Goal: Transaction & Acquisition: Purchase product/service

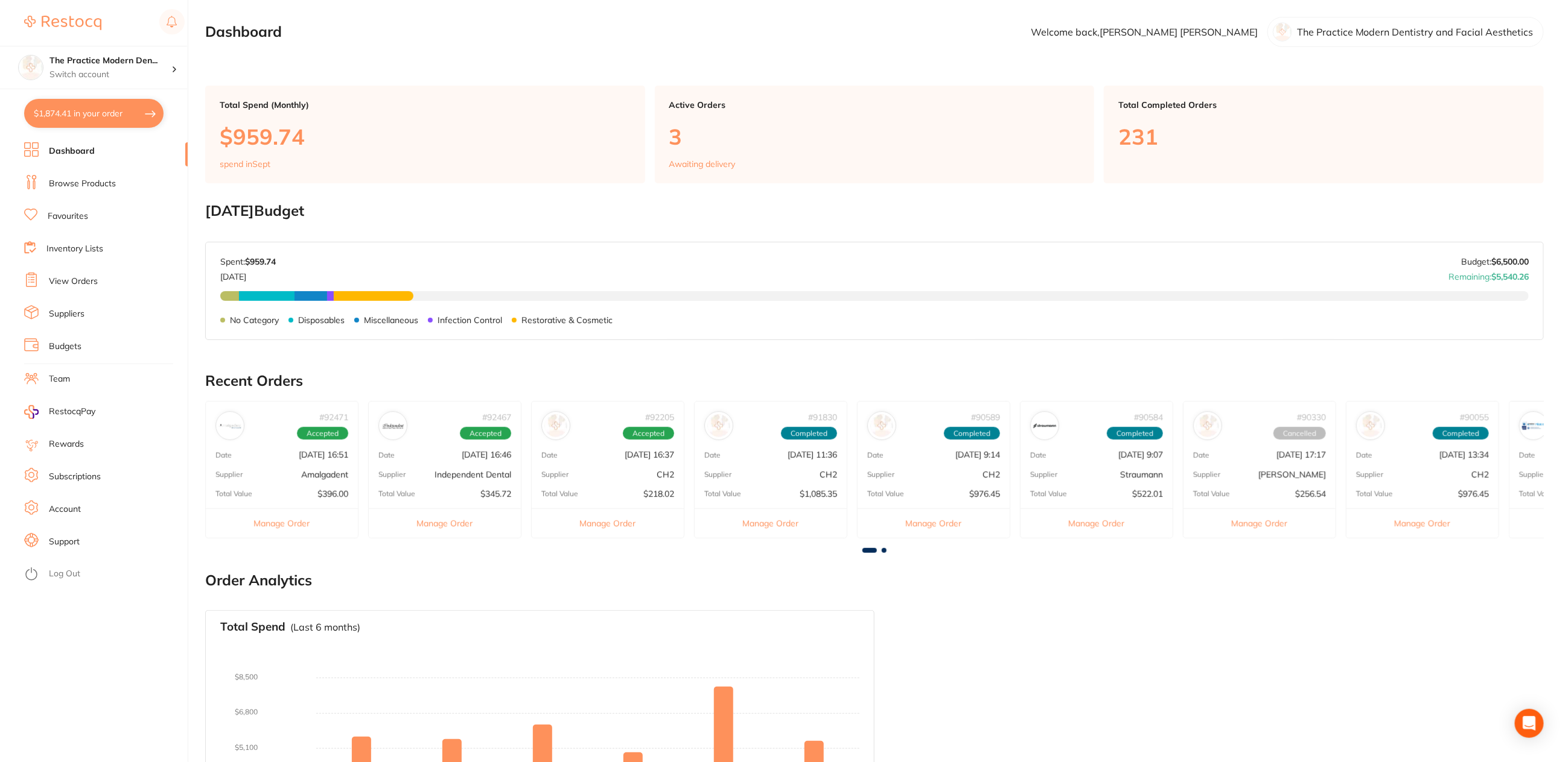
click at [109, 121] on button "$1,874.41 in your order" at bounding box center [93, 113] width 139 height 29
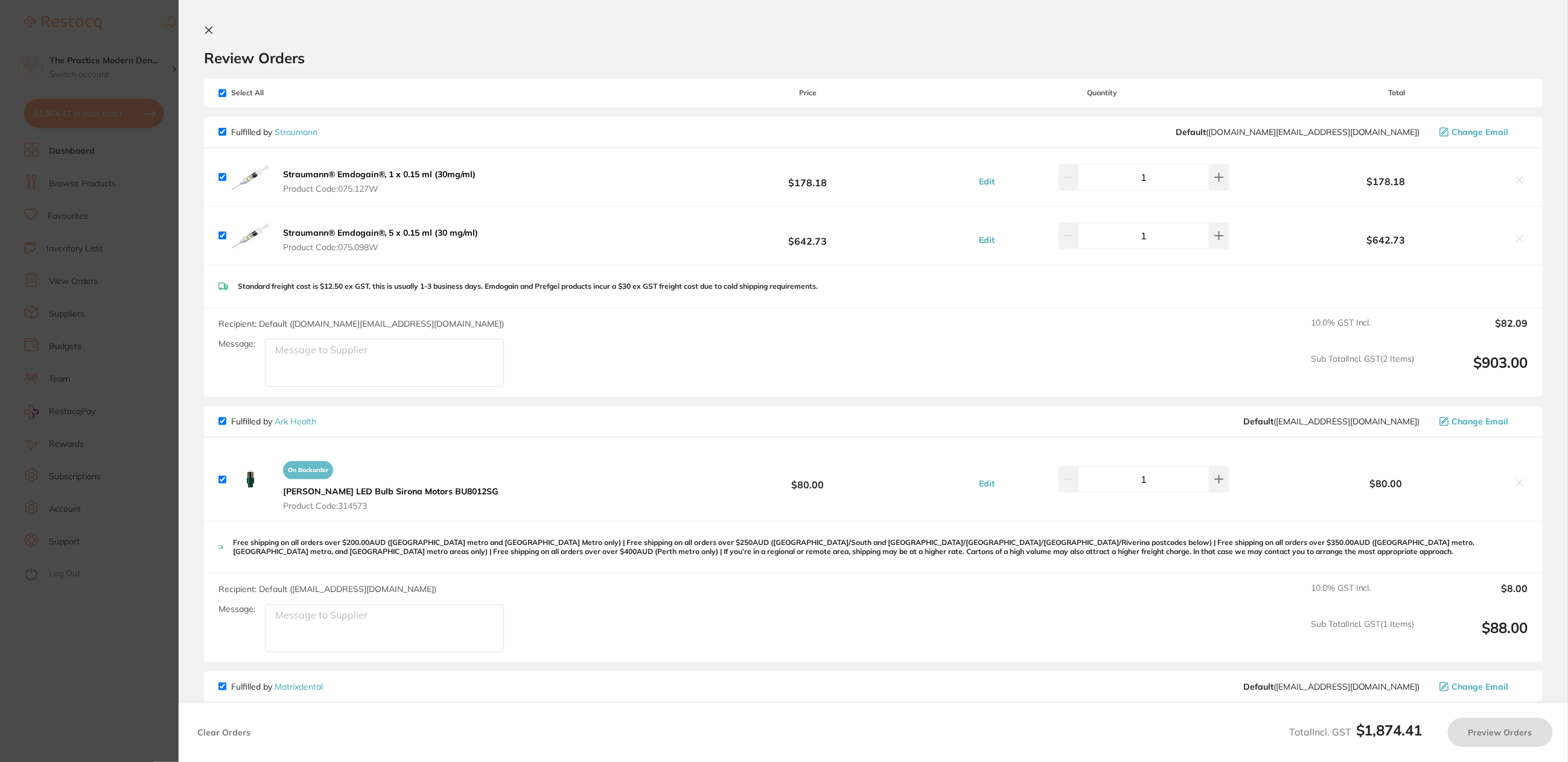
checkbox input "true"
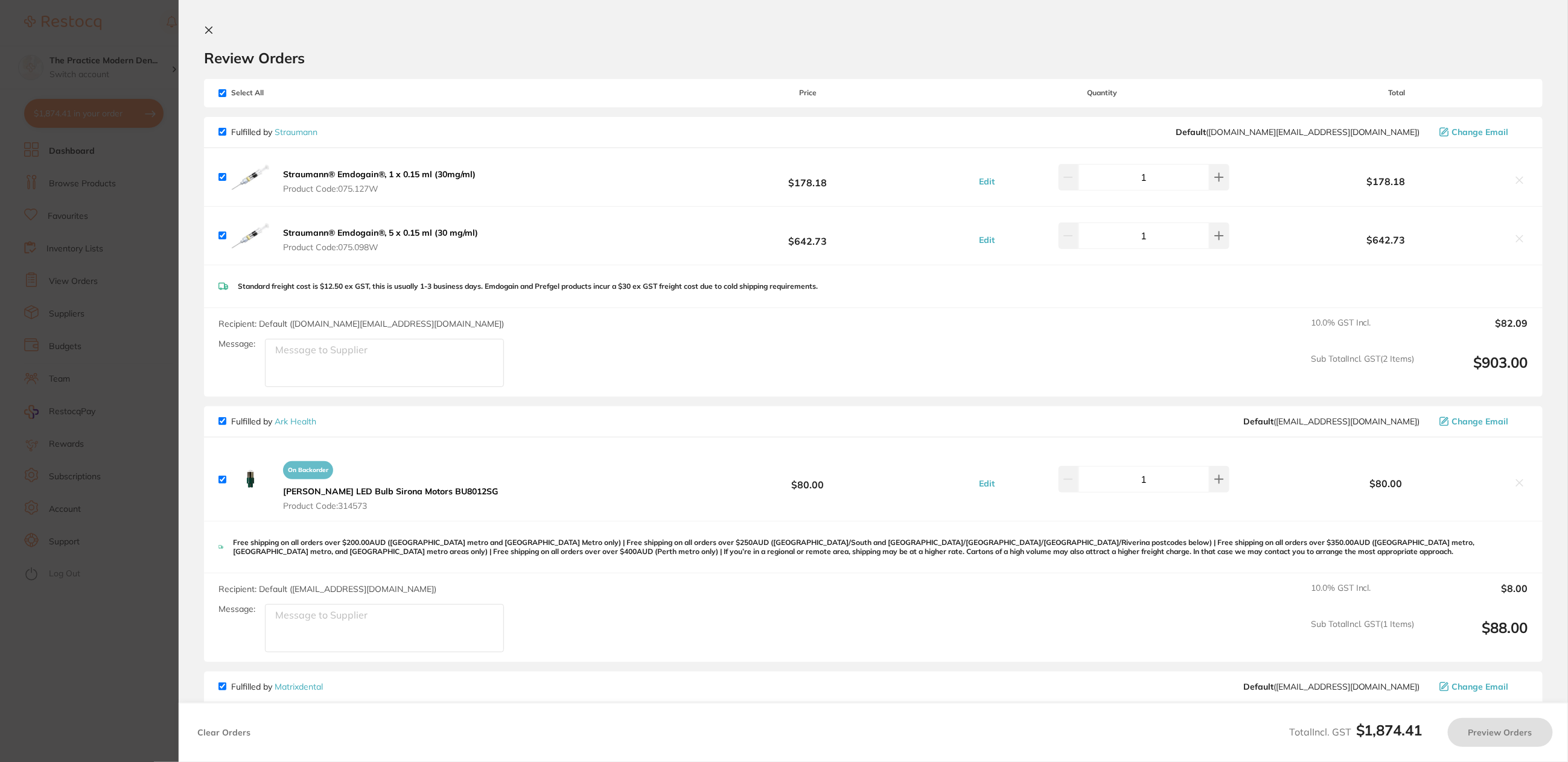
checkbox input "true"
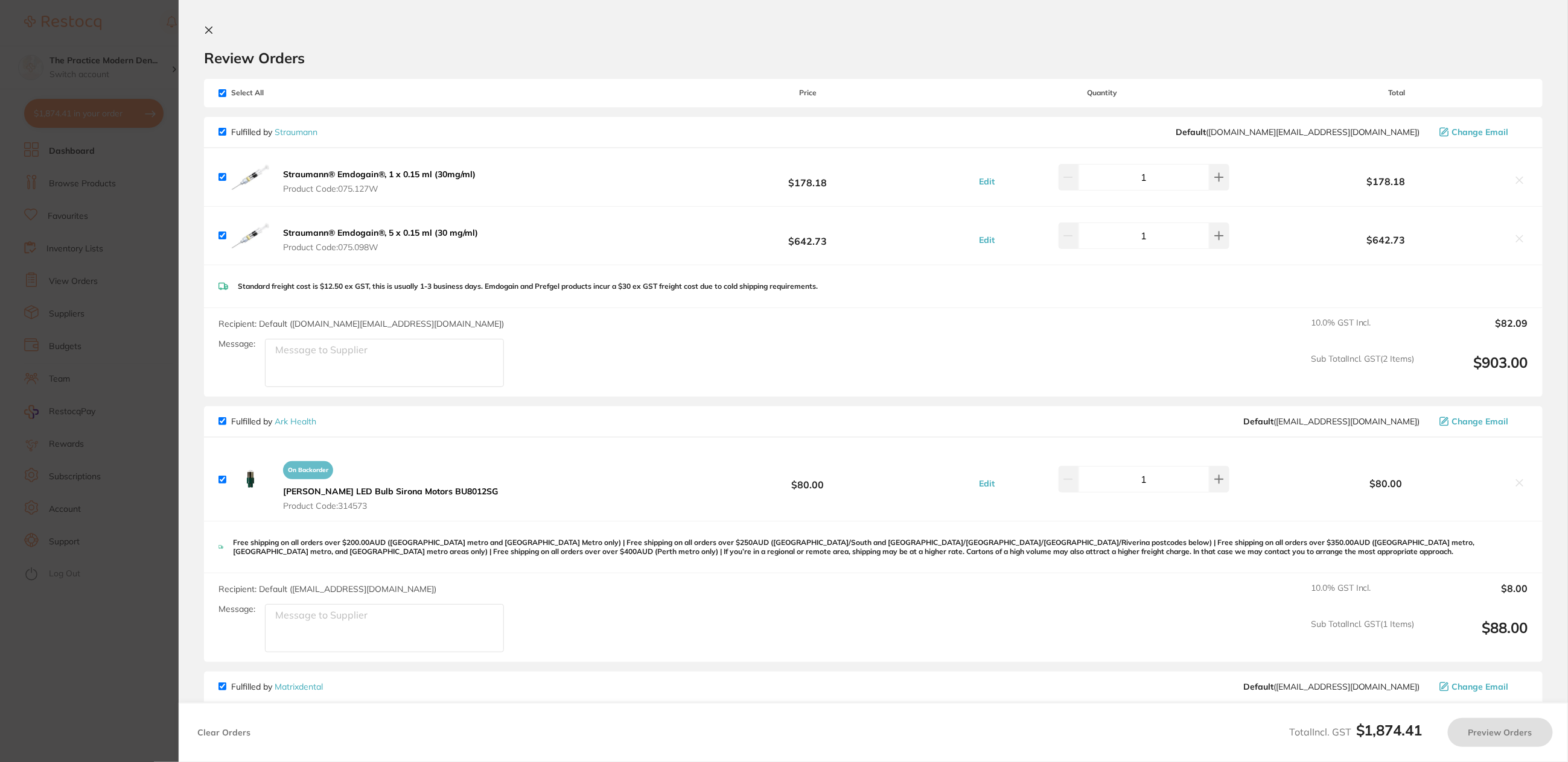
checkbox input "true"
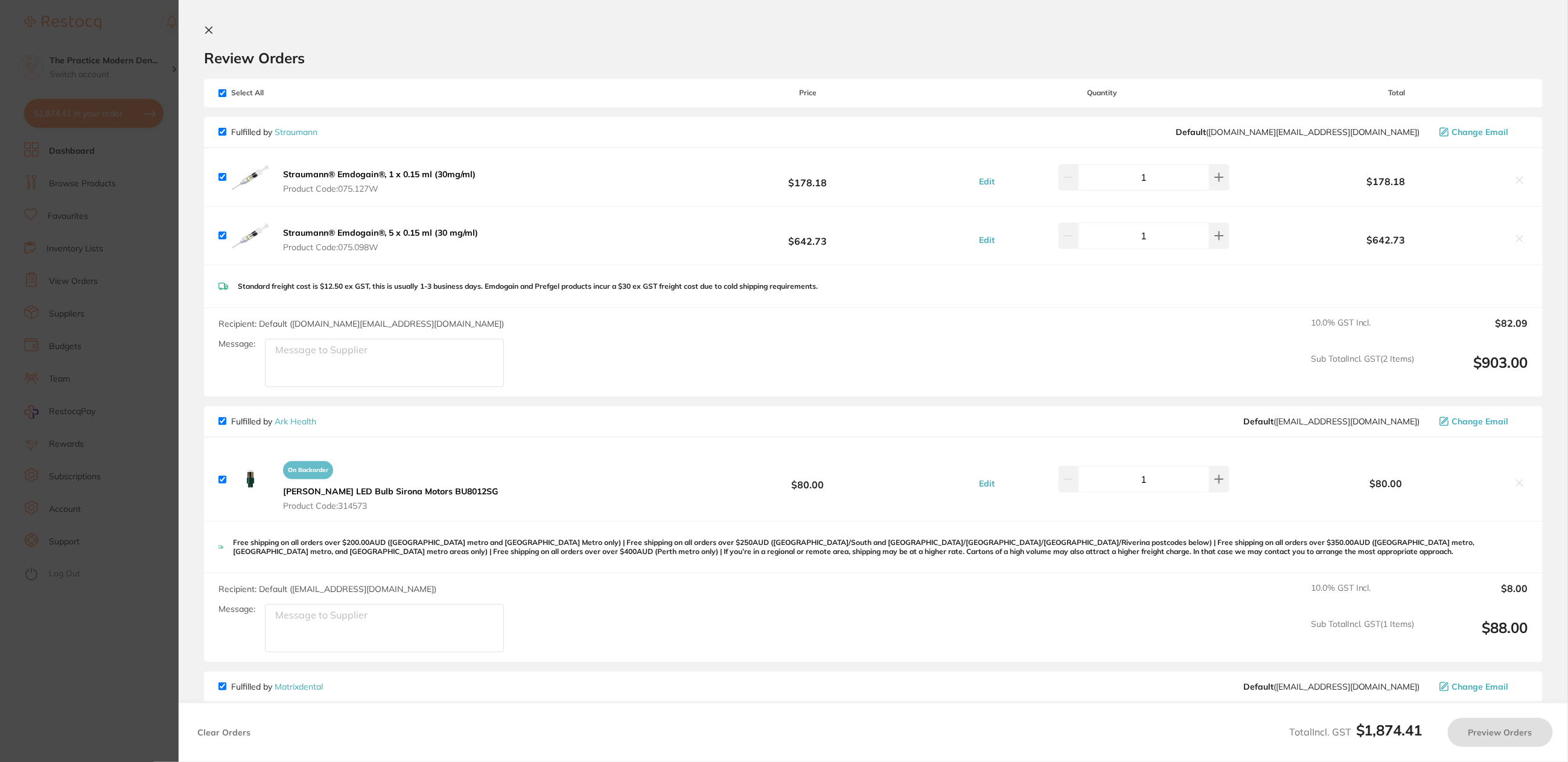
checkbox input "true"
click at [155, 309] on section "Update RRP Set your pre negotiated price for this item. Item Agreed RRP (excl. …" at bounding box center [785, 381] width 1570 height 762
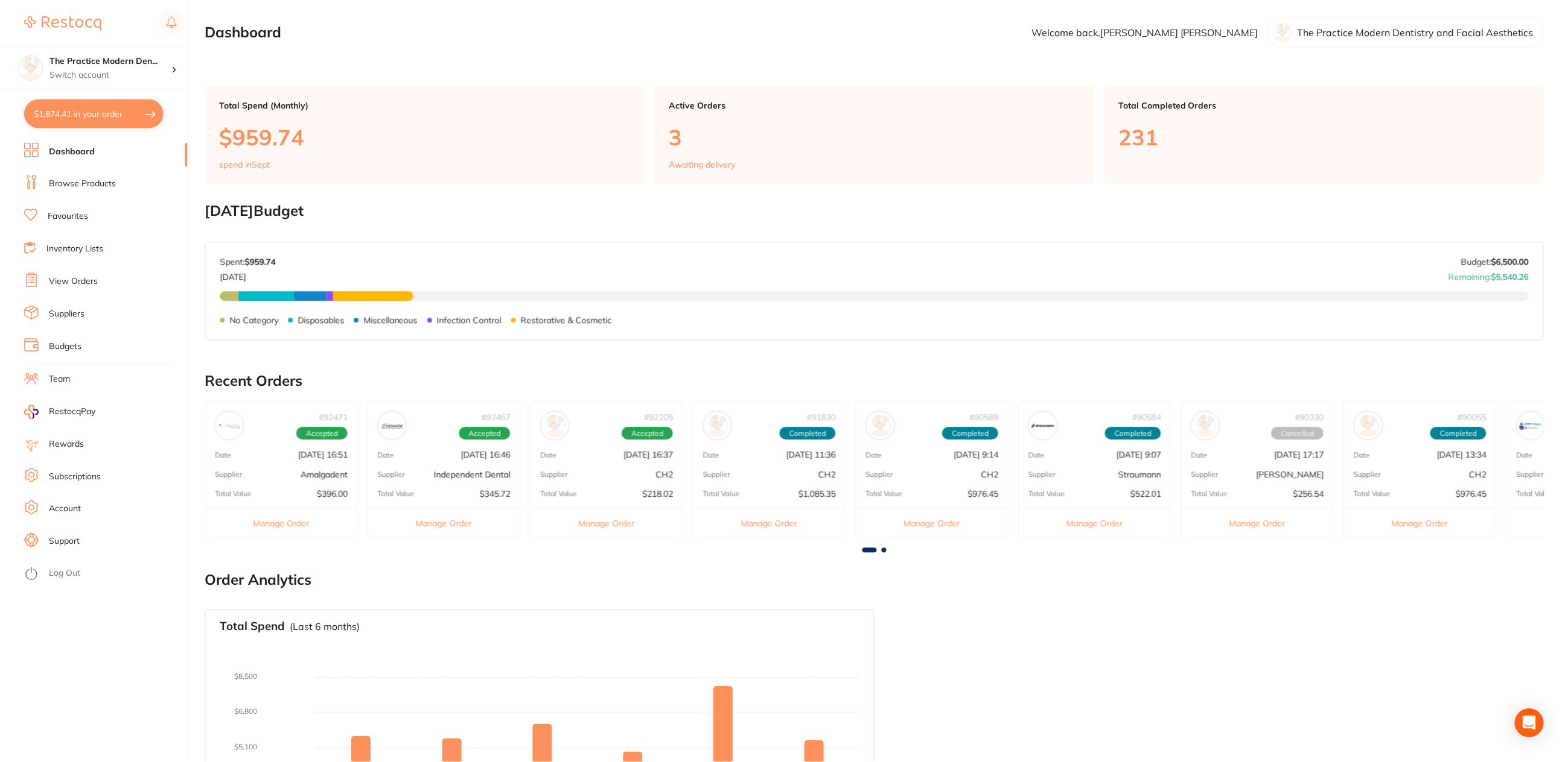
scroll to position [1, 0]
drag, startPoint x: 71, startPoint y: 184, endPoint x: 139, endPoint y: 139, distance: 81.5
click at [71, 184] on link "Browse Products" at bounding box center [82, 184] width 67 height 12
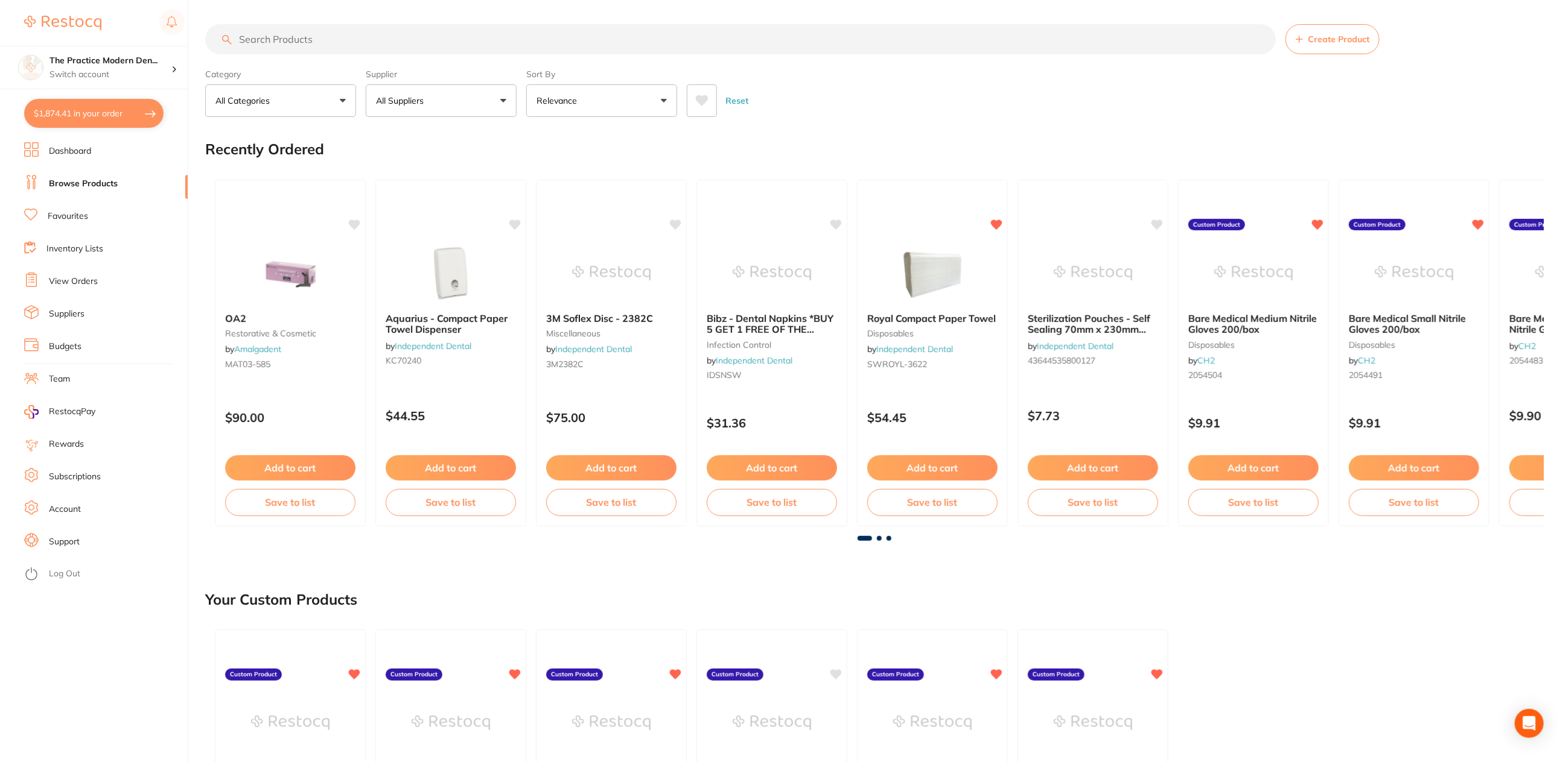
click at [310, 41] on input "search" at bounding box center [740, 39] width 1070 height 30
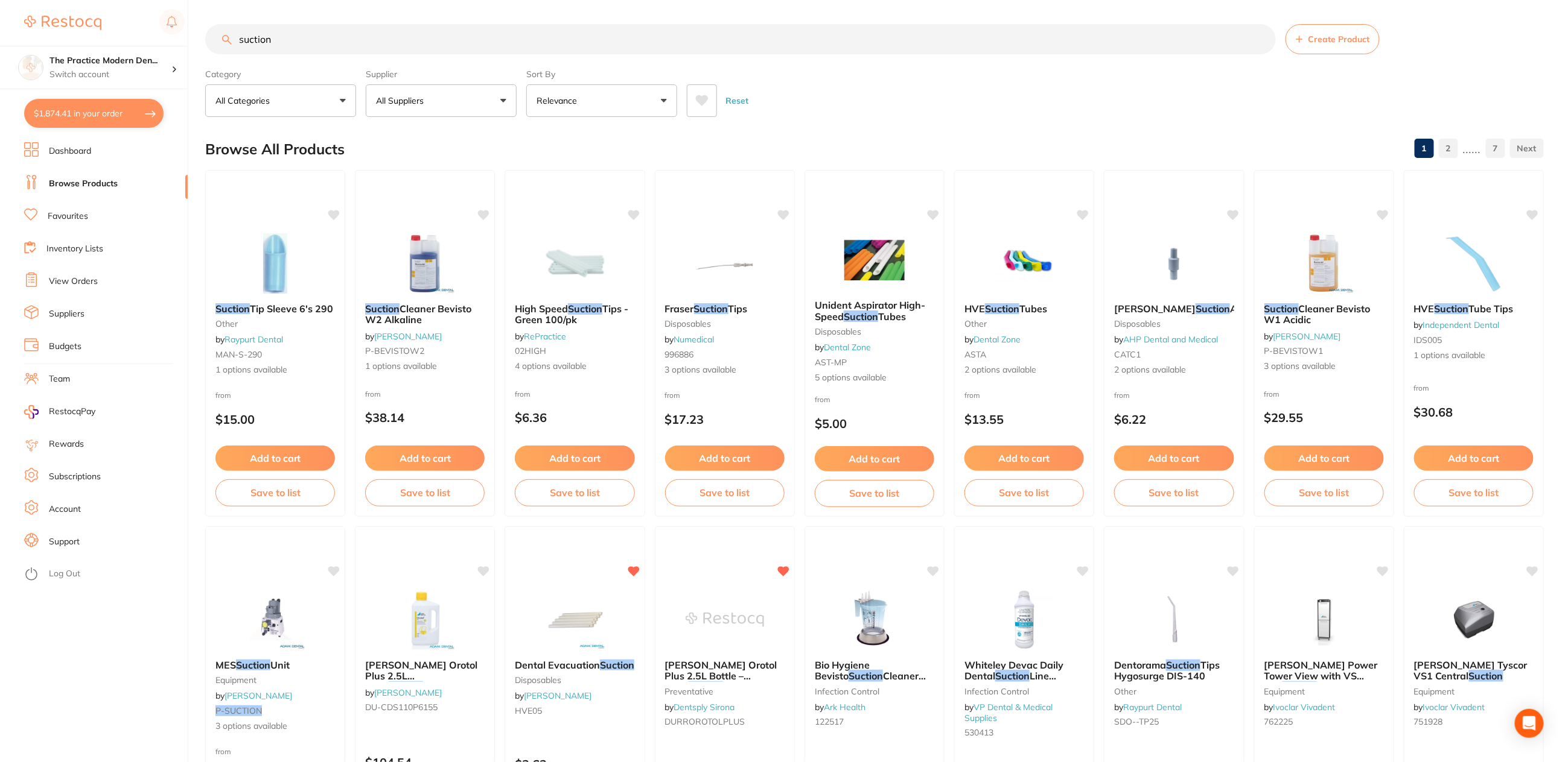
click at [705, 99] on icon at bounding box center [702, 101] width 13 height 11
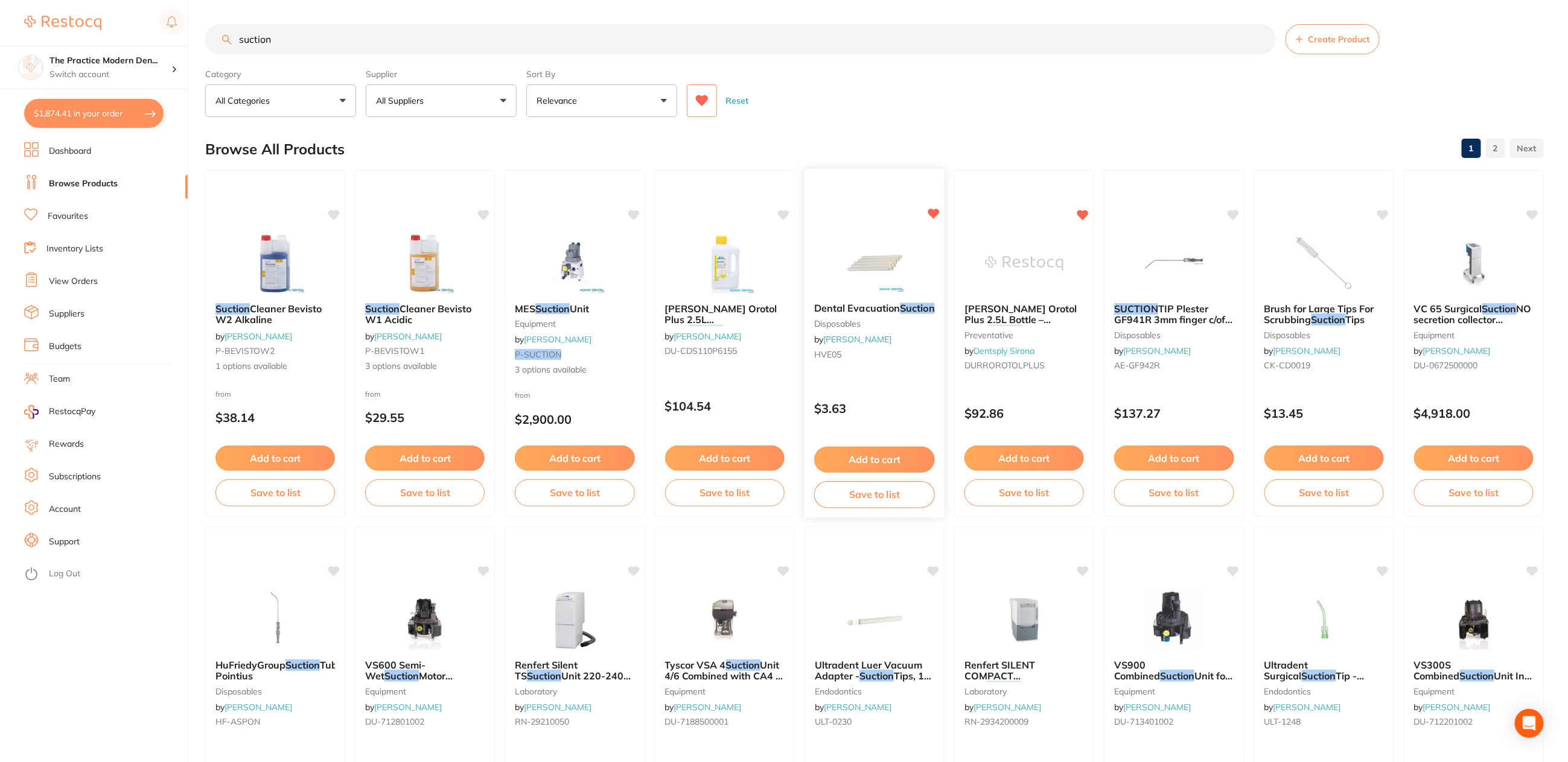
click at [882, 267] on img at bounding box center [874, 262] width 79 height 61
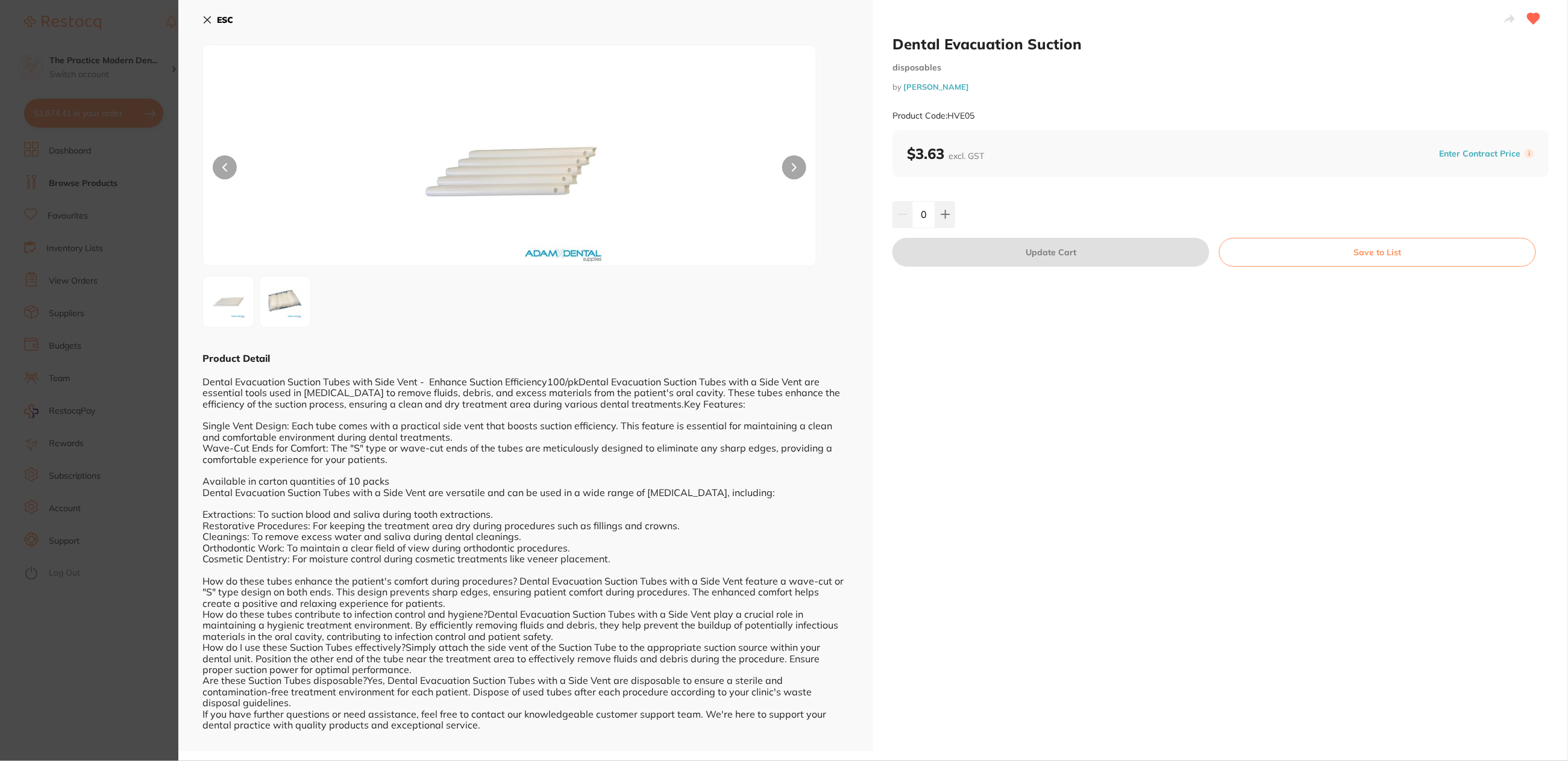
click at [946, 117] on div "Product Code: HVE05" at bounding box center [1221, 116] width 656 height 29
click at [973, 118] on small "Product Code: HVE05" at bounding box center [934, 116] width 82 height 10
click at [975, 115] on div "Product Code: HVE05" at bounding box center [1221, 116] width 656 height 29
click at [980, 116] on div "Product Code: HVE05" at bounding box center [1221, 116] width 656 height 29
drag, startPoint x: 974, startPoint y: 117, endPoint x: 951, endPoint y: 118, distance: 23.0
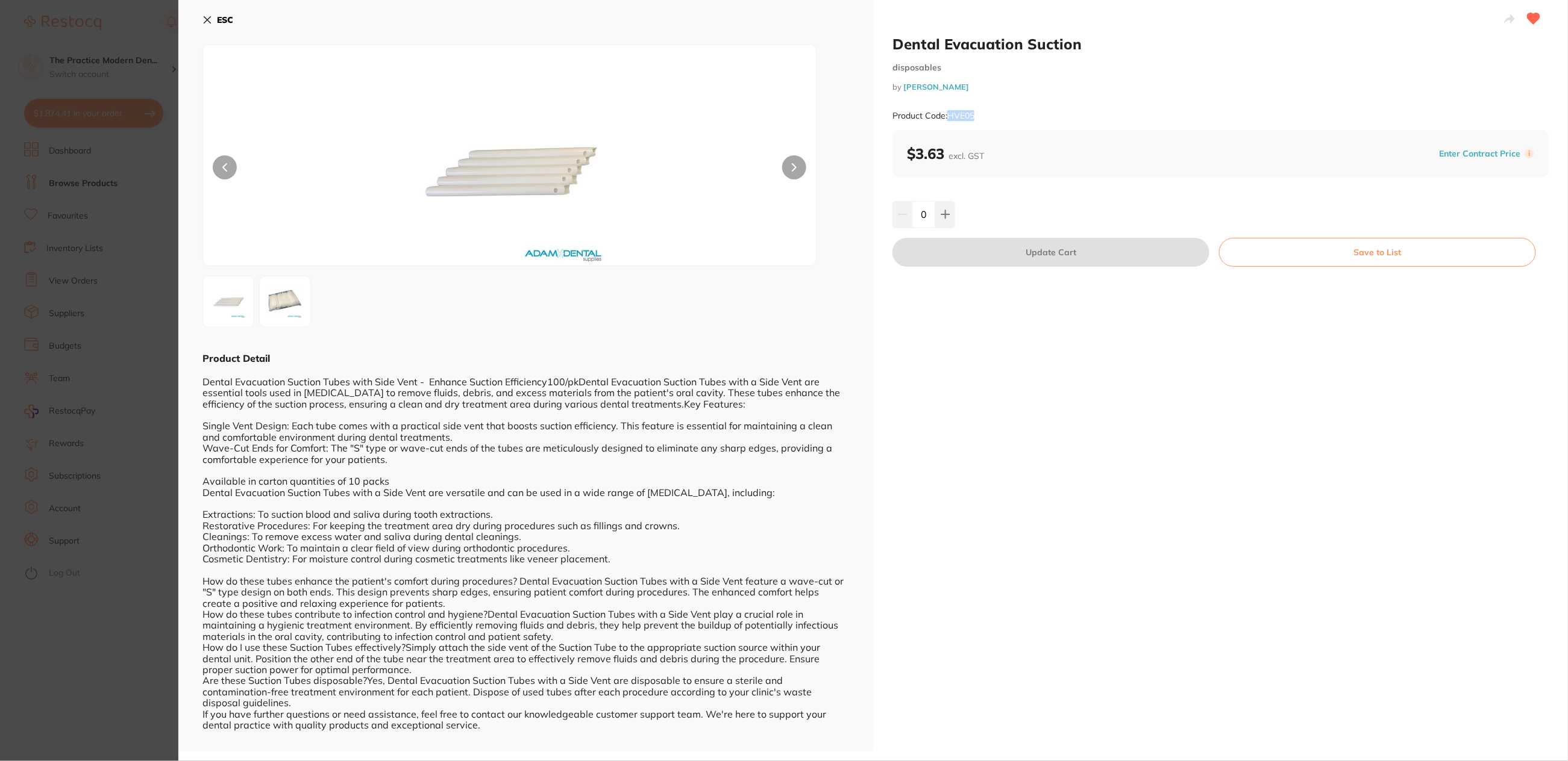
click at [951, 118] on small "Product Code: HVE05" at bounding box center [934, 116] width 82 height 10
copy small "HVE05"
click at [214, 18] on button "ESC" at bounding box center [218, 20] width 31 height 20
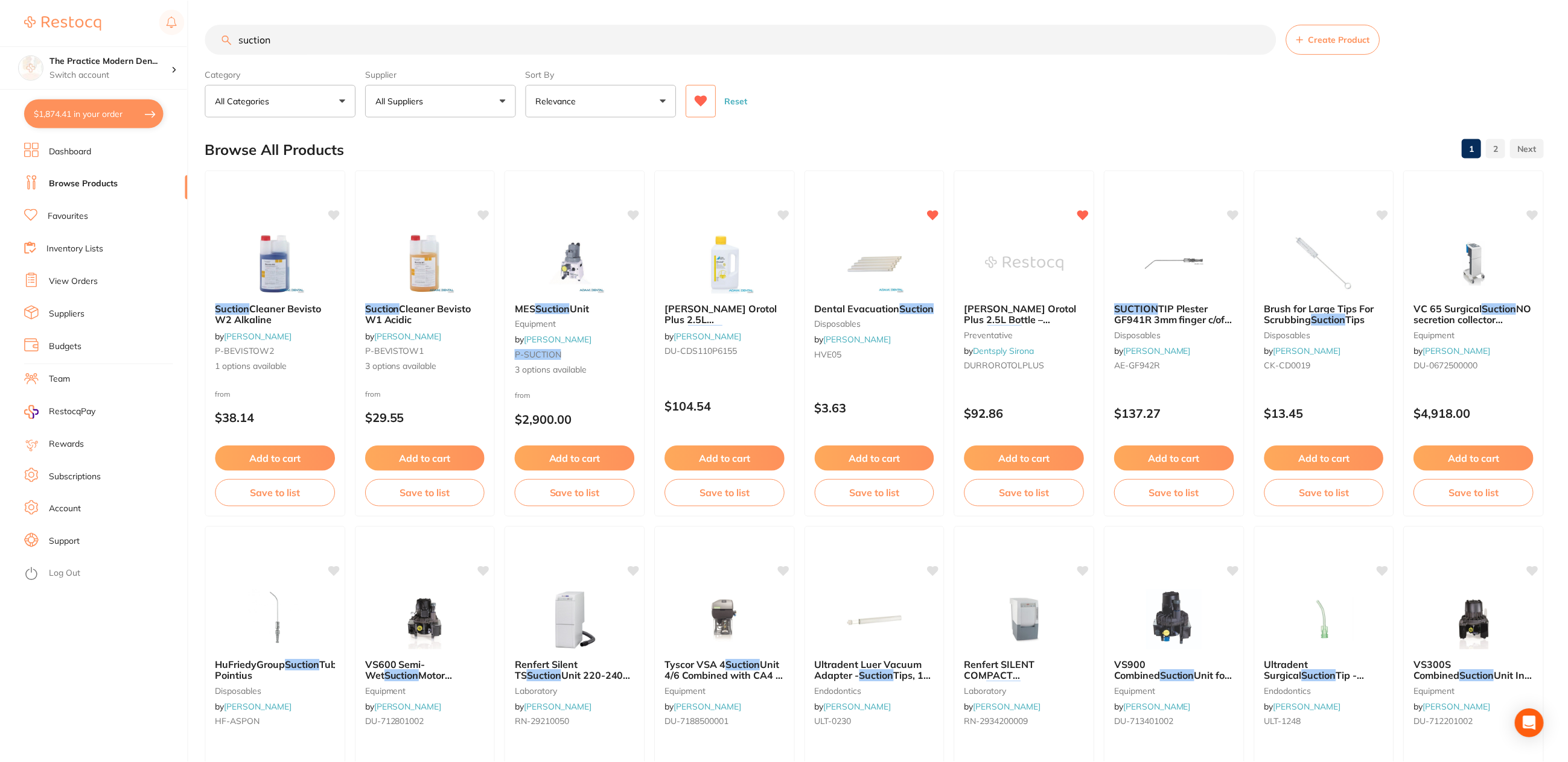
scroll to position [1, 0]
drag, startPoint x: 277, startPoint y: 34, endPoint x: 245, endPoint y: 31, distance: 32.1
click at [245, 31] on input "suction" at bounding box center [740, 38] width 1070 height 30
type input "s"
drag, startPoint x: 88, startPoint y: 161, endPoint x: 74, endPoint y: 147, distance: 19.8
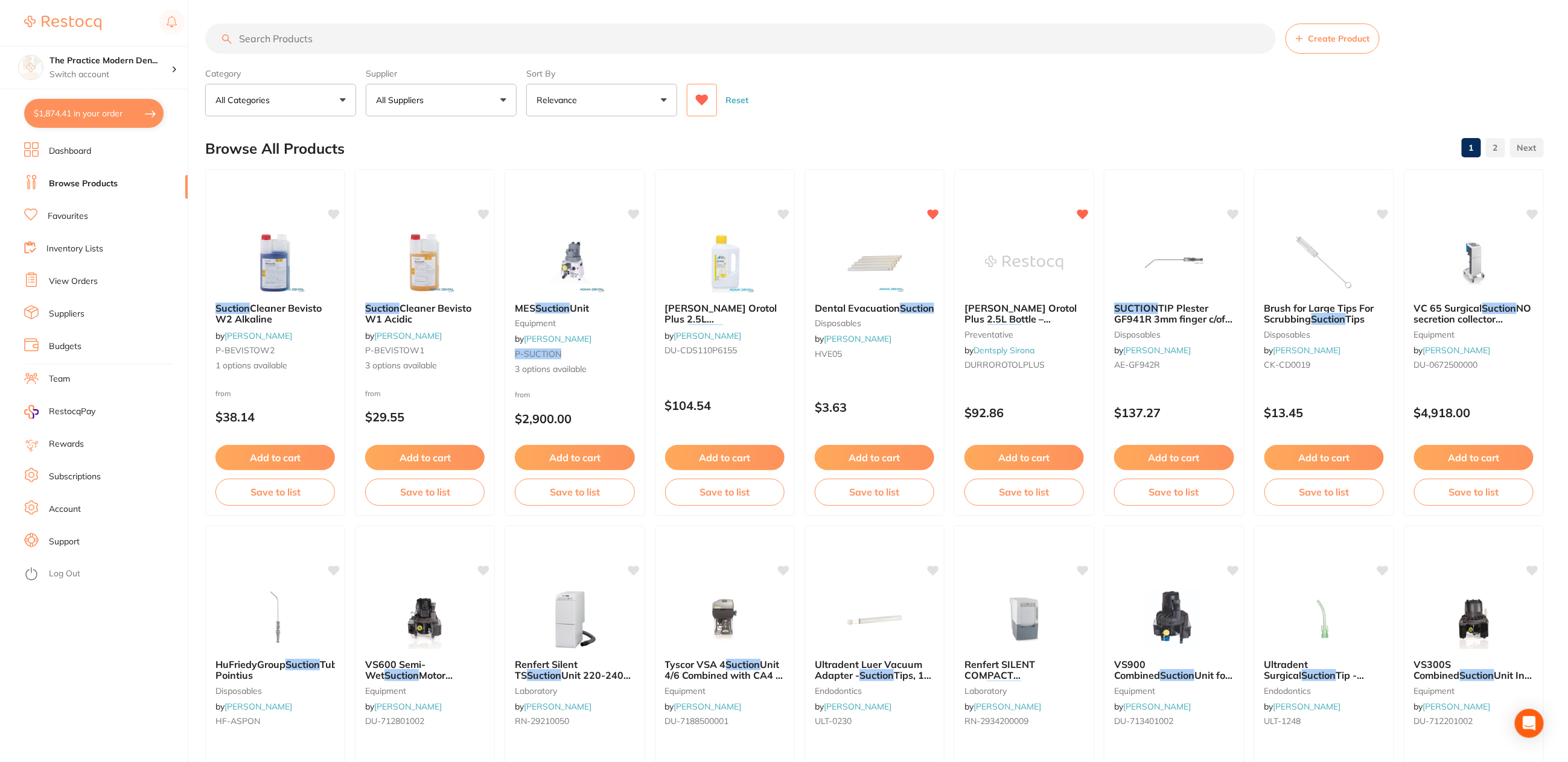
click at [88, 160] on ul "Dashboard Browse Products Favourites Inventory Lists View Orders Suppliers Budg…" at bounding box center [106, 453] width 163 height 620
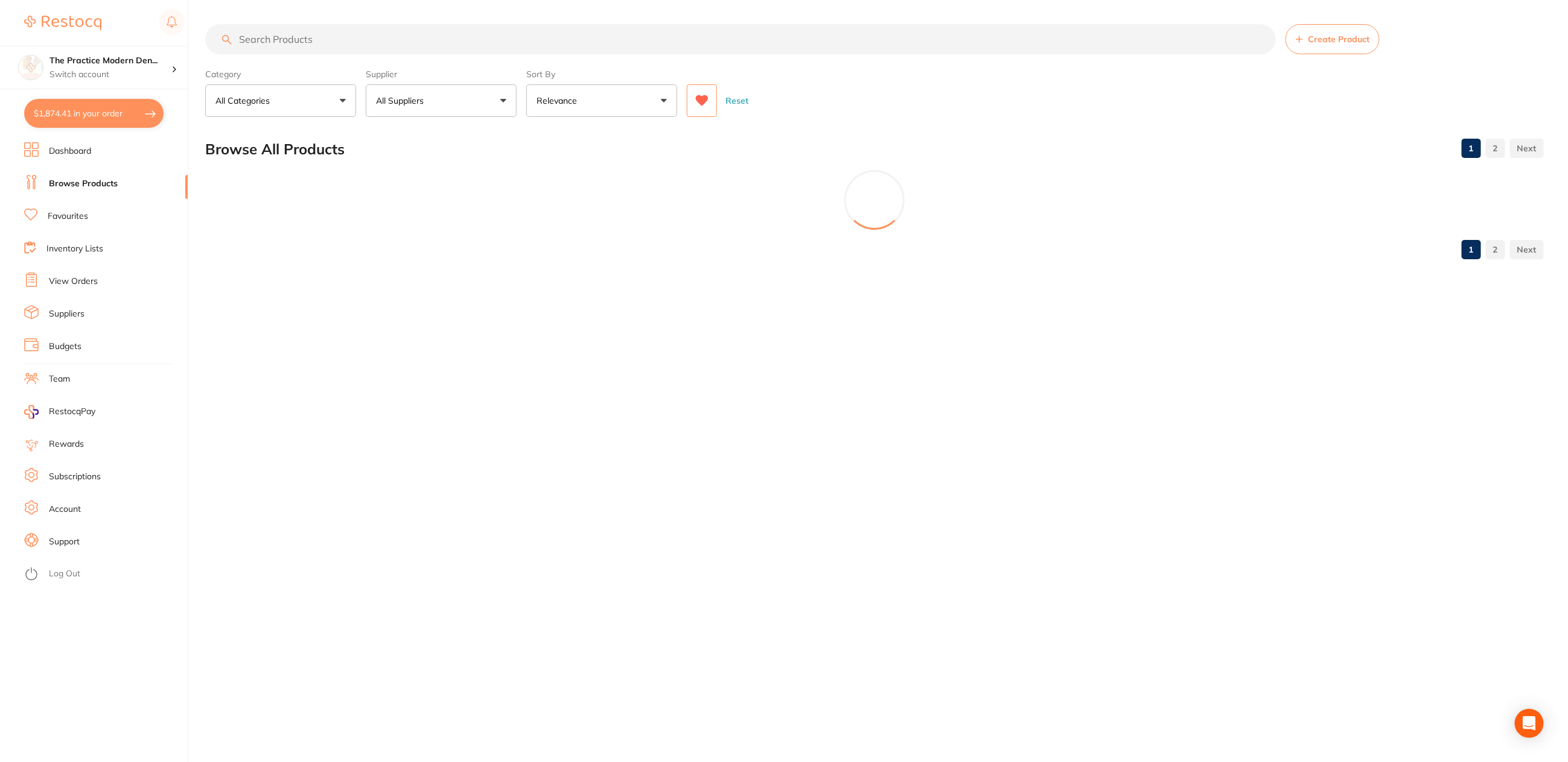
scroll to position [0, 0]
click at [74, 147] on link "Dashboard" at bounding box center [70, 152] width 42 height 12
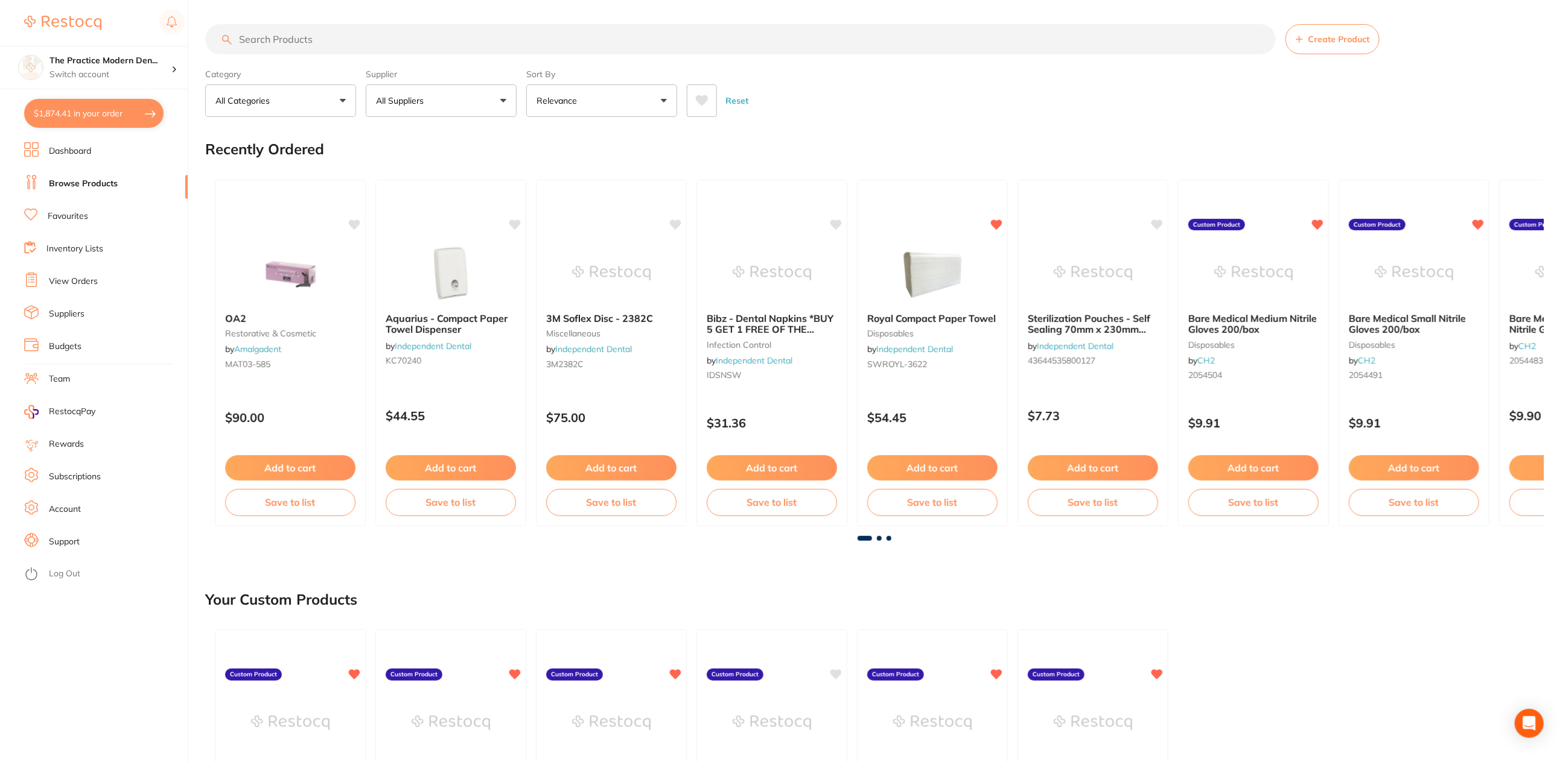
click at [288, 41] on input "search" at bounding box center [740, 39] width 1070 height 30
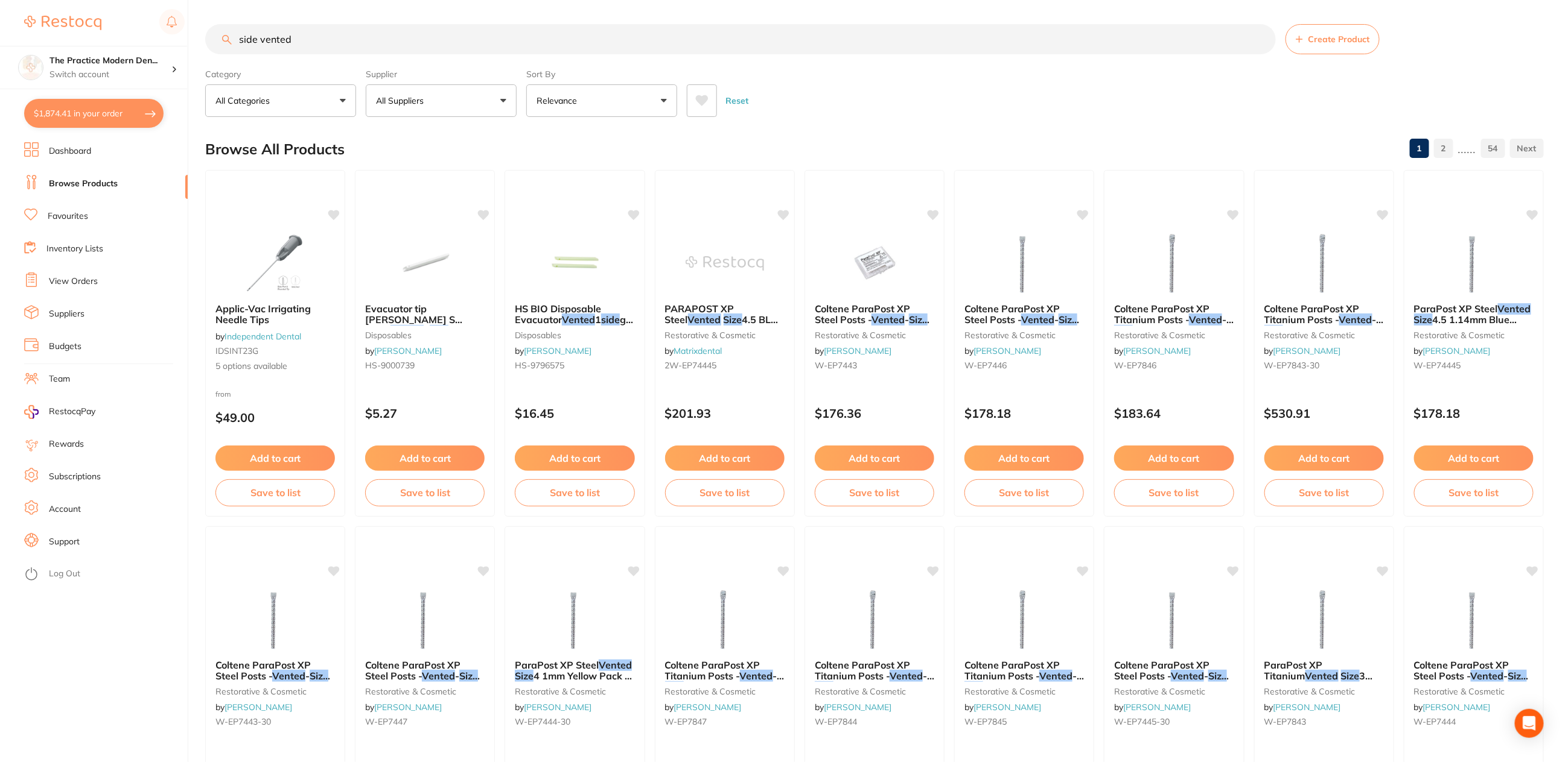
click at [700, 100] on icon at bounding box center [702, 101] width 13 height 11
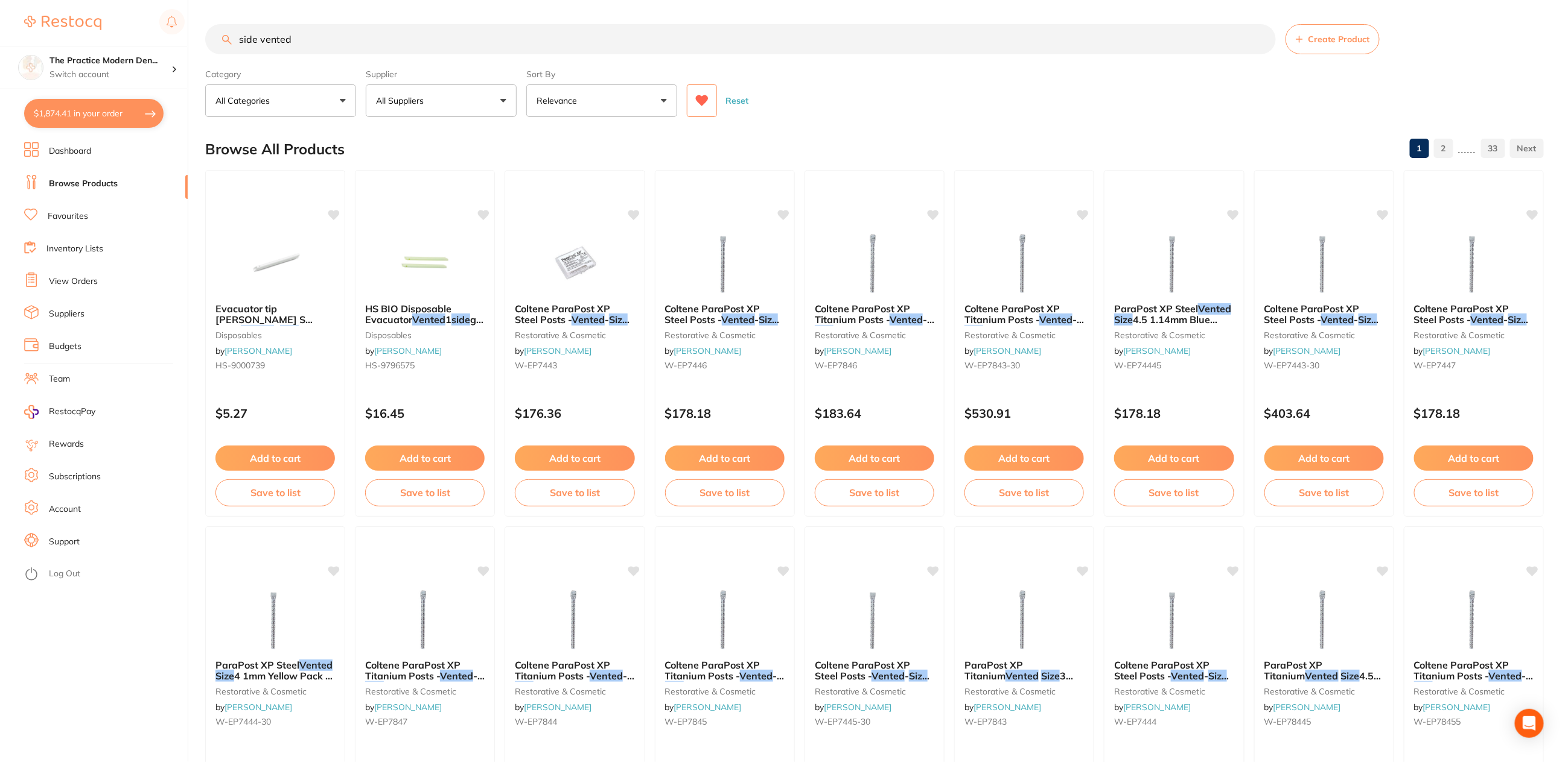
click at [501, 98] on button "All Suppliers" at bounding box center [441, 101] width 151 height 33
drag, startPoint x: 502, startPoint y: 37, endPoint x: 498, endPoint y: 42, distance: 6.4
click at [501, 38] on input "side vented" at bounding box center [740, 39] width 1070 height 30
drag, startPoint x: 401, startPoint y: 53, endPoint x: 224, endPoint y: 44, distance: 177.2
click at [224, 44] on div "side vented Create Product" at bounding box center [874, 39] width 1338 height 30
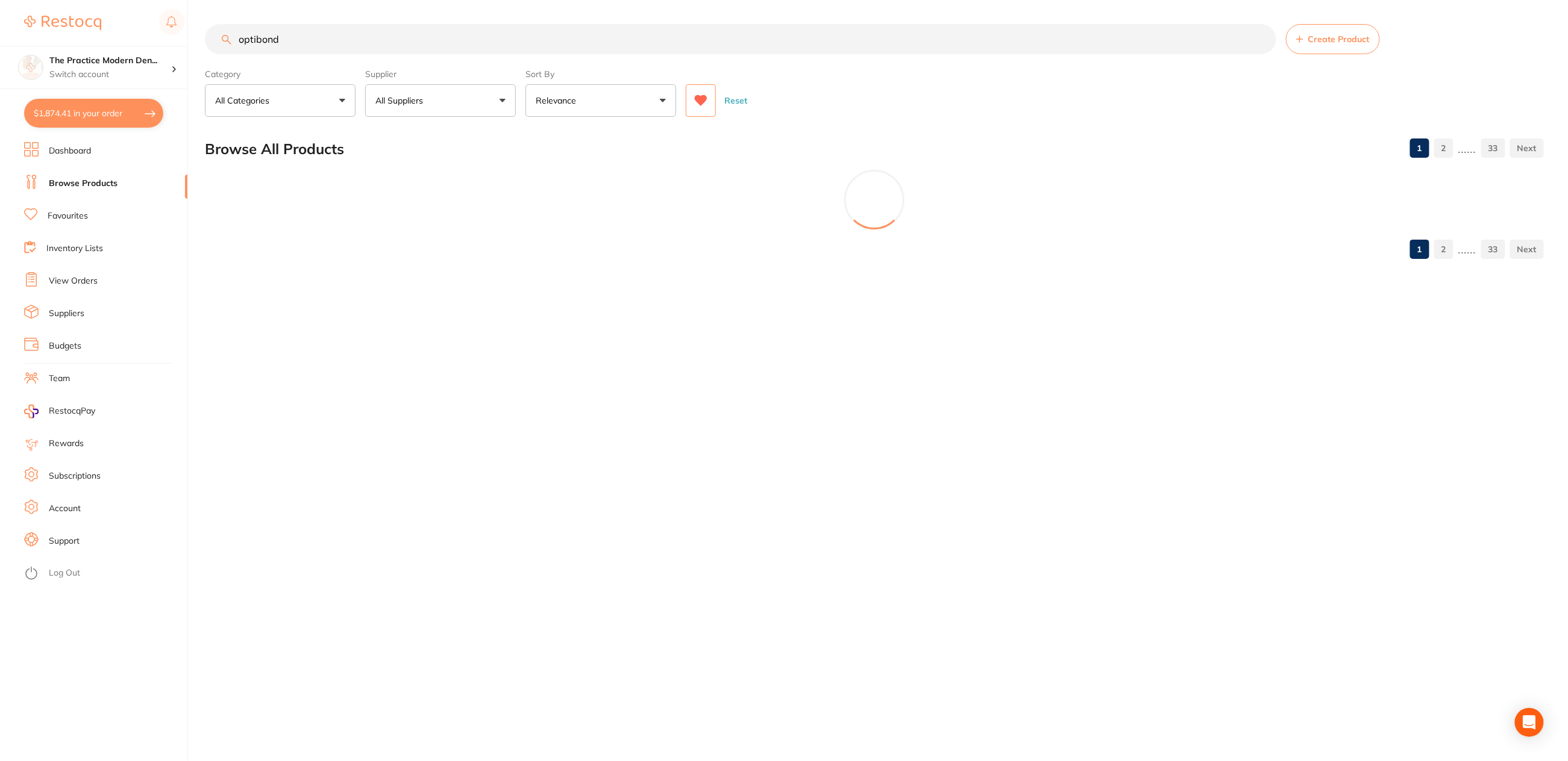
type input "optibond"
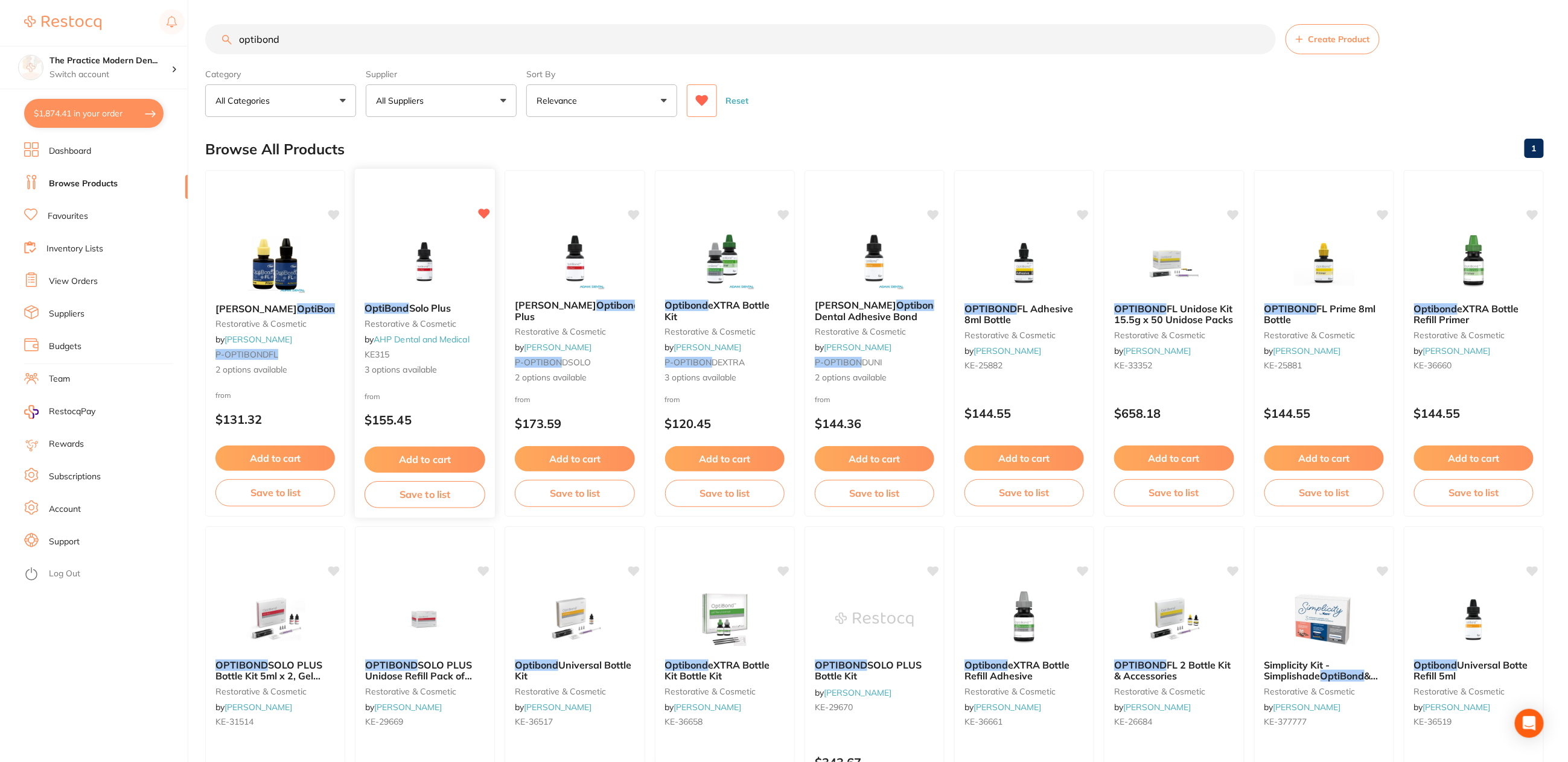
click at [438, 266] on img at bounding box center [425, 262] width 79 height 61
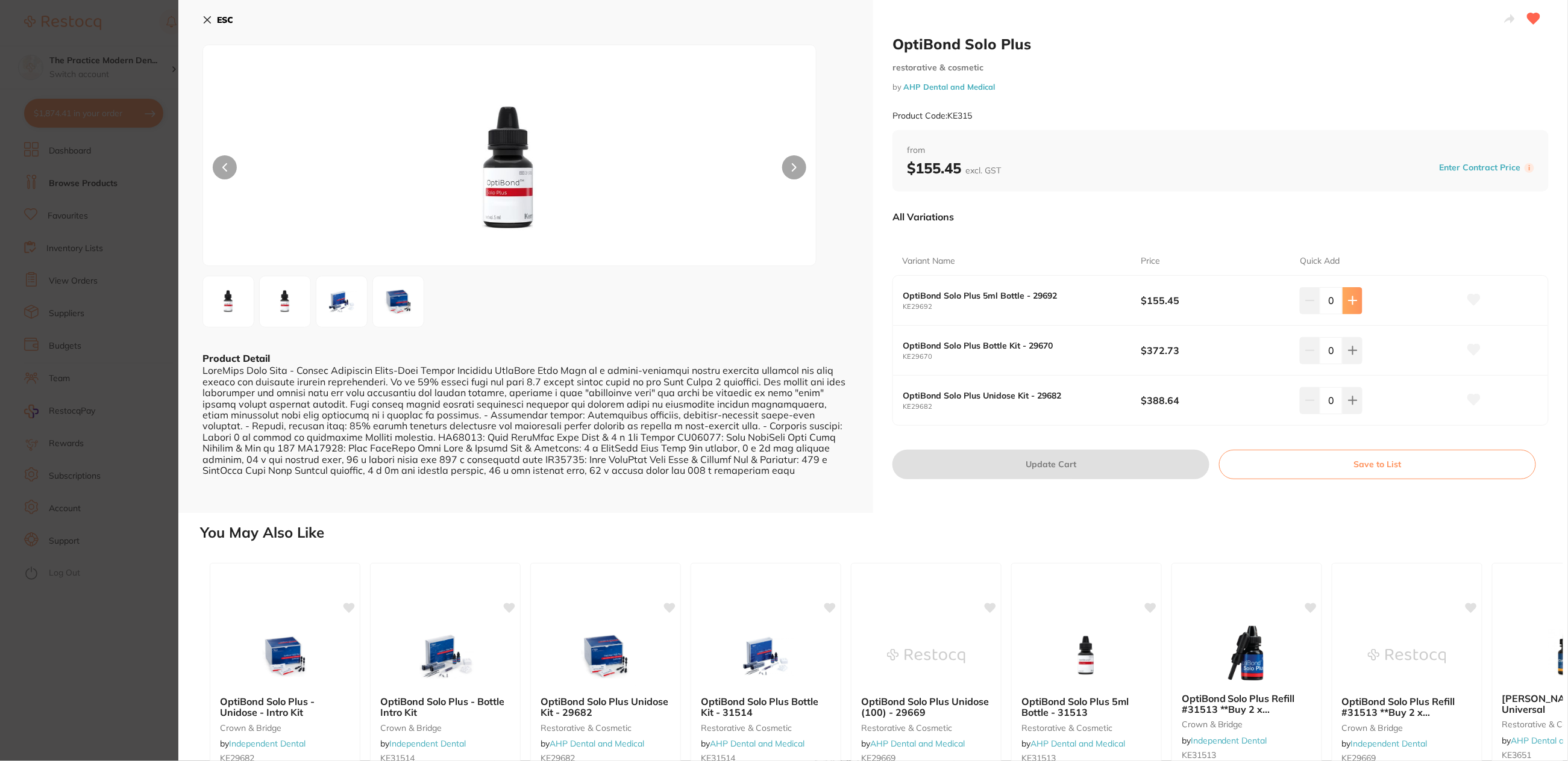
click at [1350, 299] on icon at bounding box center [1352, 300] width 8 height 8
type input "2"
click at [1126, 461] on button "Update Cart" at bounding box center [1051, 464] width 317 height 29
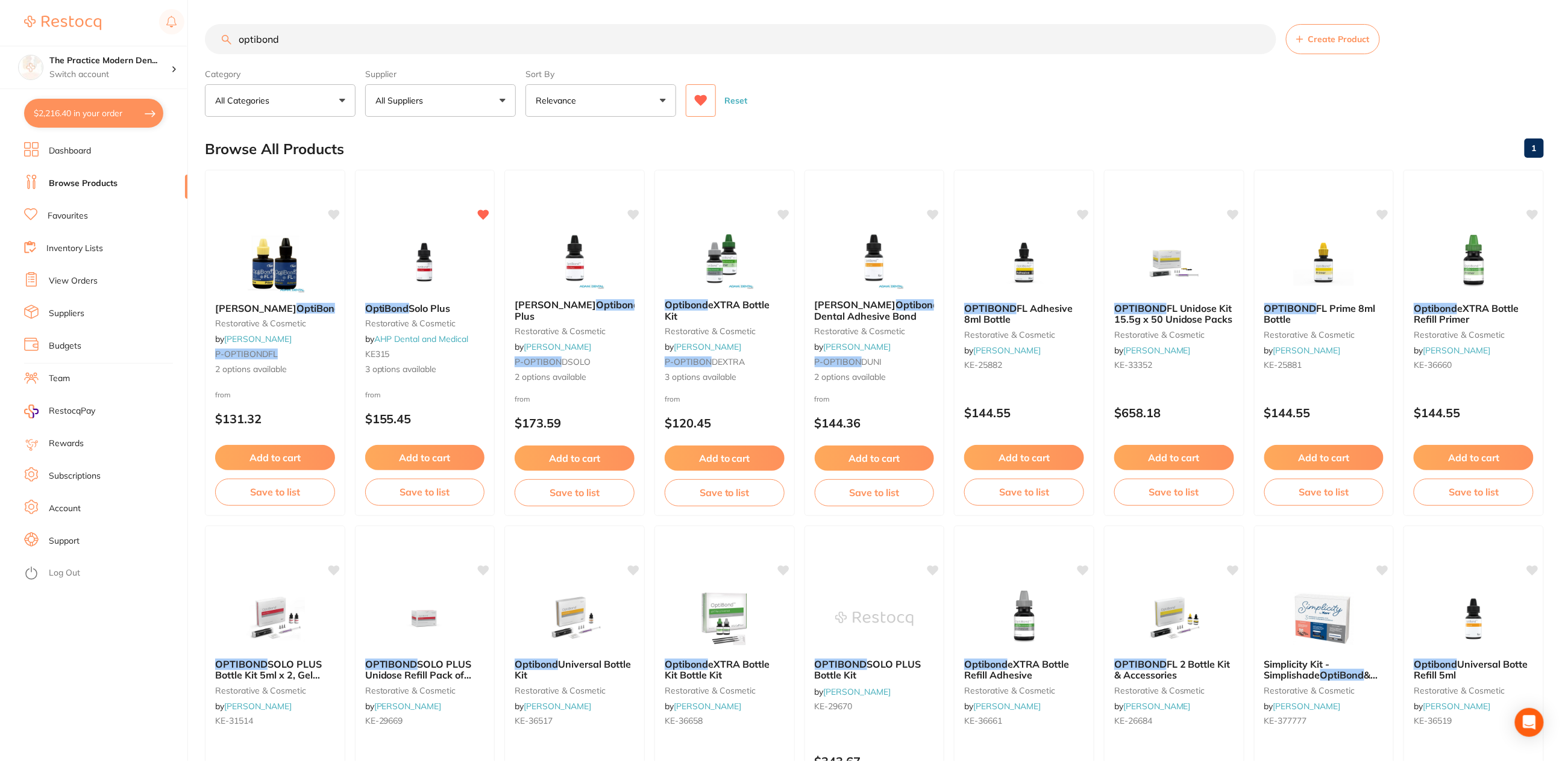
checkbox input "false"
click at [827, 112] on div "Reset" at bounding box center [1109, 94] width 846 height 42
click at [85, 157] on li "Dashboard" at bounding box center [106, 151] width 163 height 18
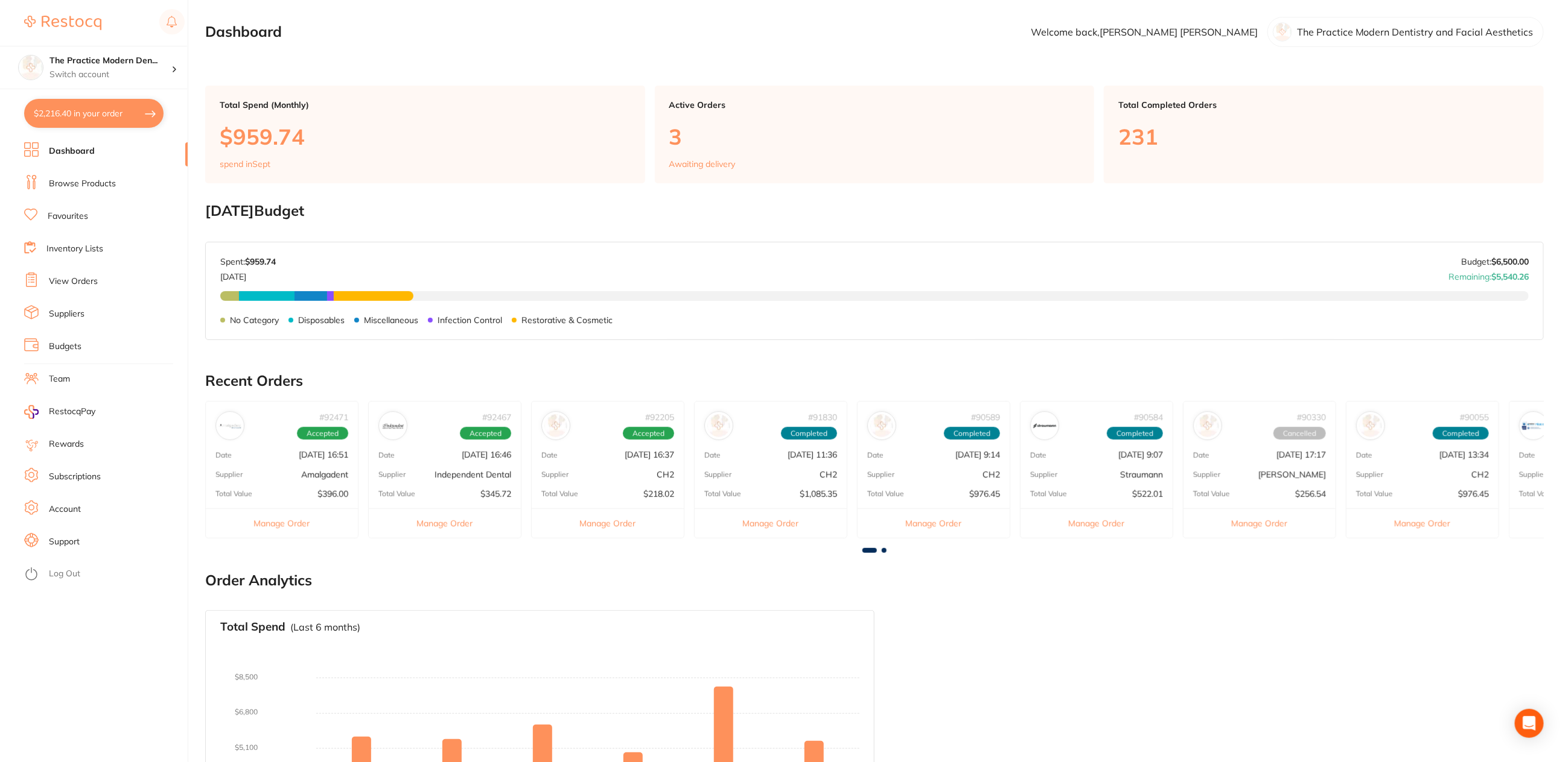
click at [84, 112] on button "$2,216.40 in your order" at bounding box center [93, 113] width 139 height 29
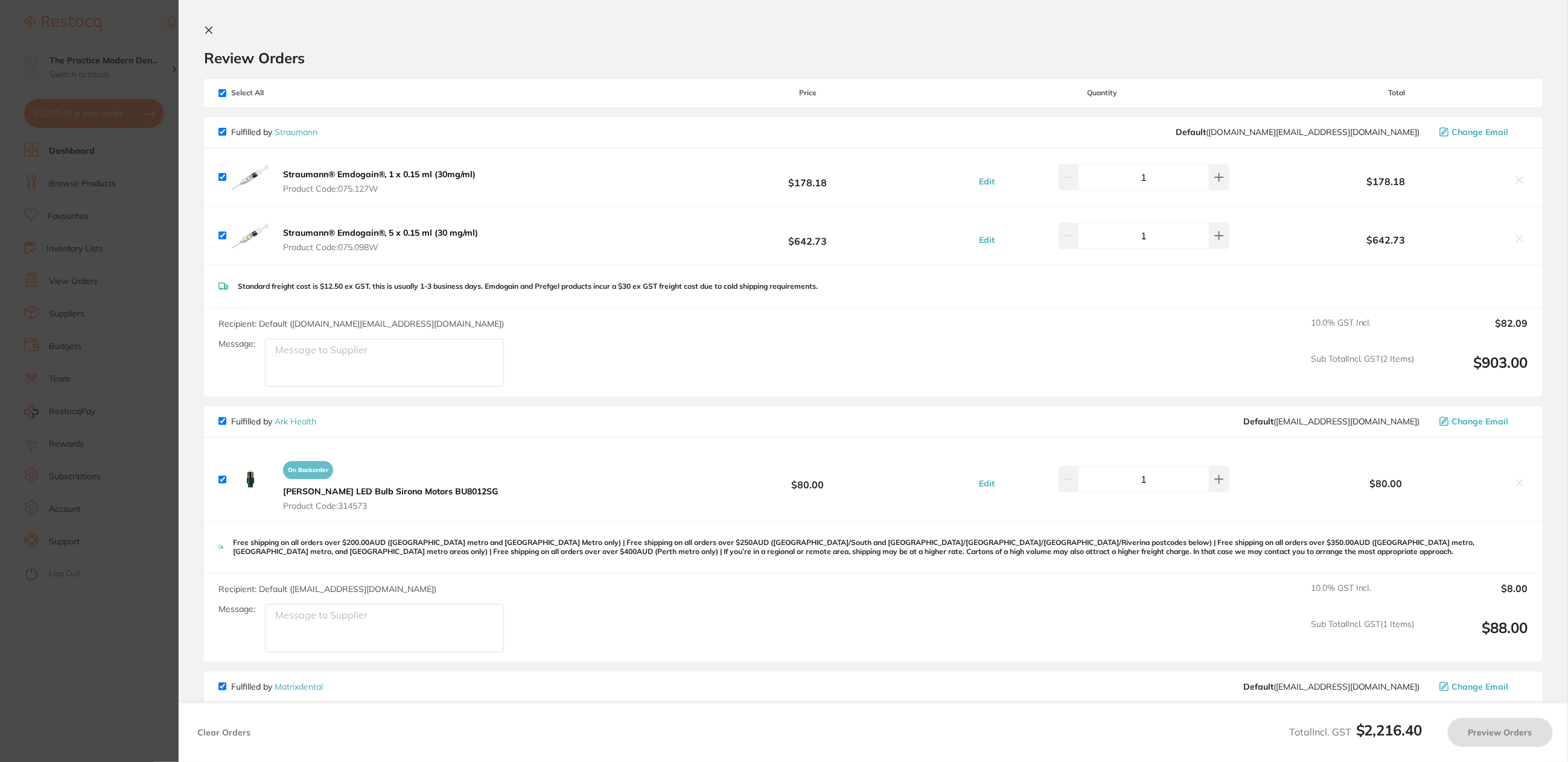
checkbox input "true"
click at [117, 242] on section "Update RRP Set your pre negotiated price for this item. Item Agreed RRP (excl. …" at bounding box center [785, 381] width 1570 height 762
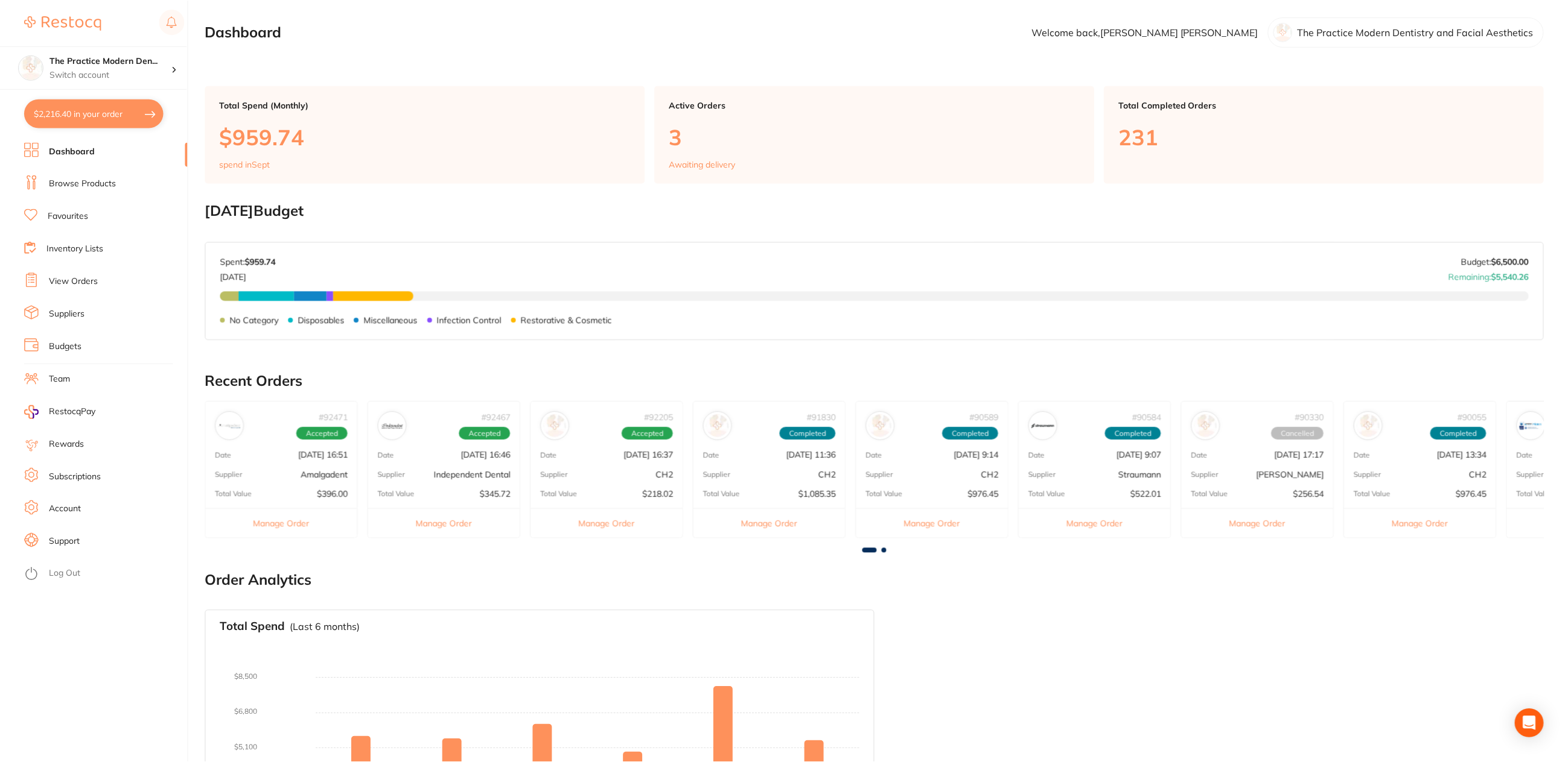
scroll to position [1, 0]
click at [76, 119] on button "$2,216.40 in your order" at bounding box center [93, 113] width 139 height 29
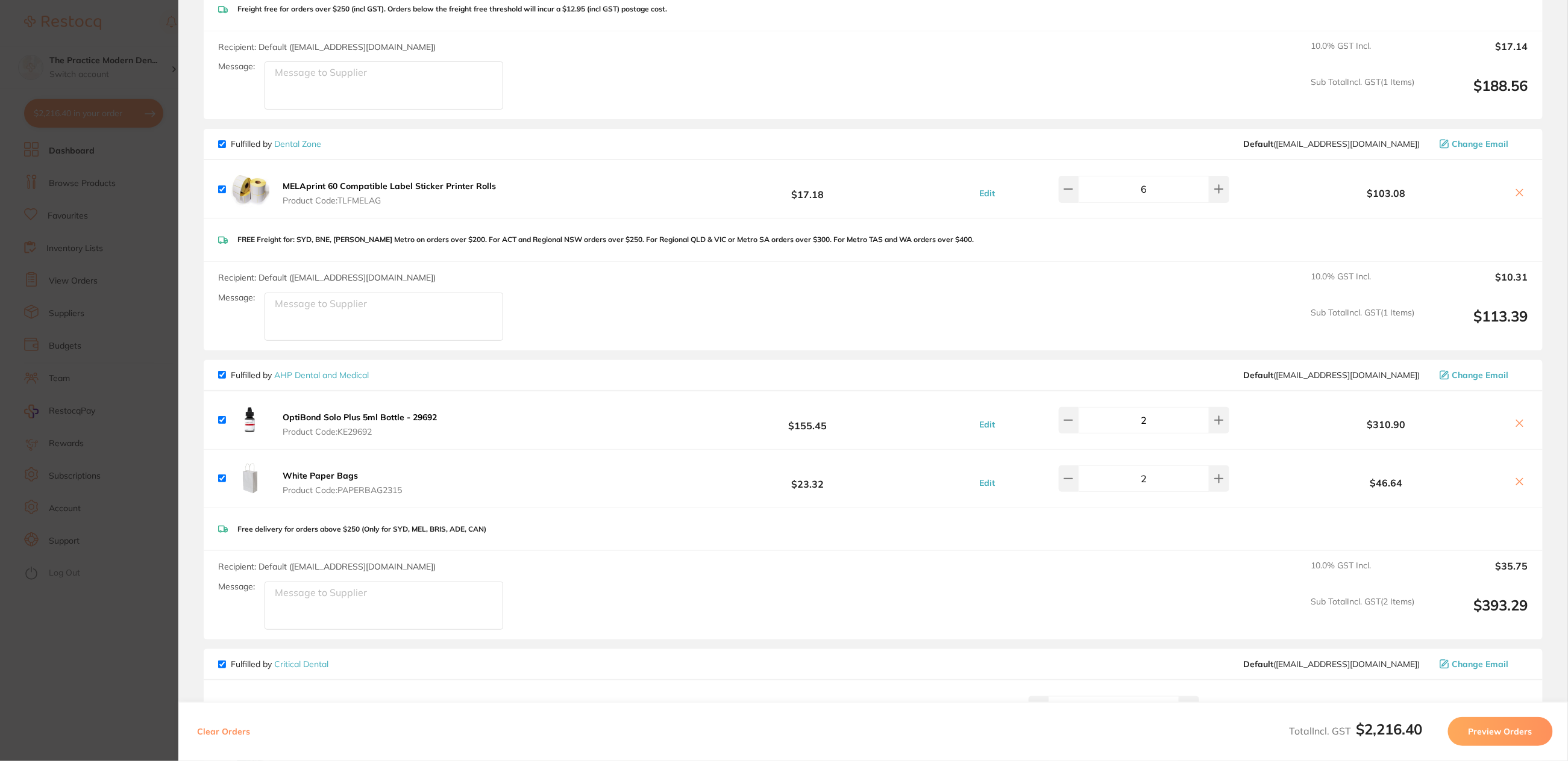
scroll to position [903, 0]
